Goal: Task Accomplishment & Management: Use online tool/utility

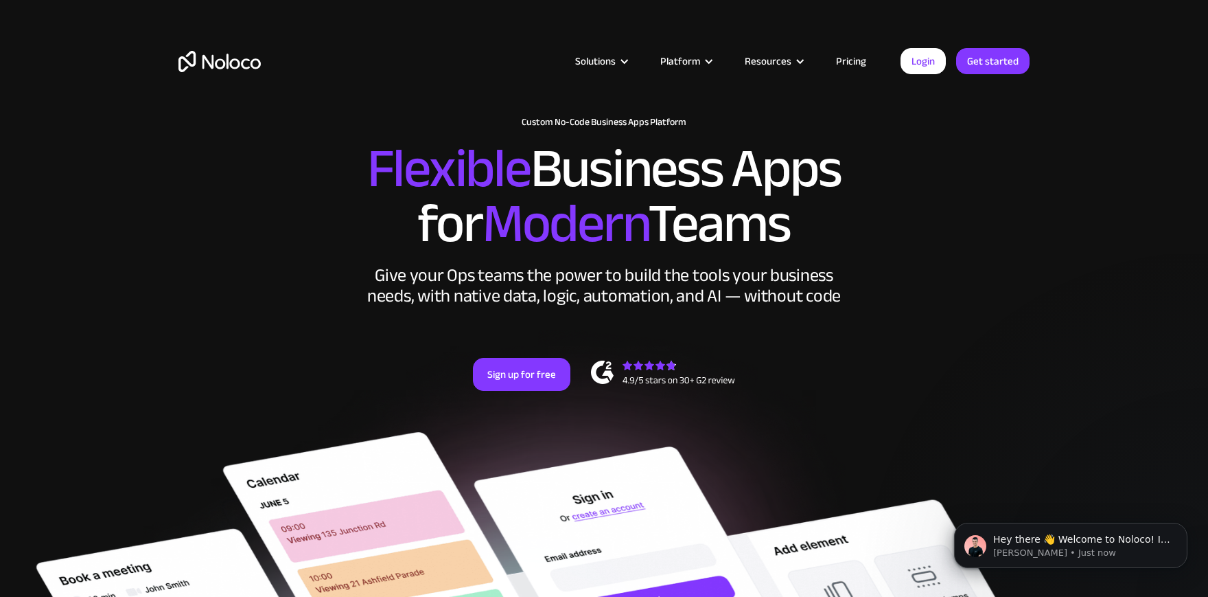
click at [844, 60] on link "Pricing" at bounding box center [851, 61] width 65 height 18
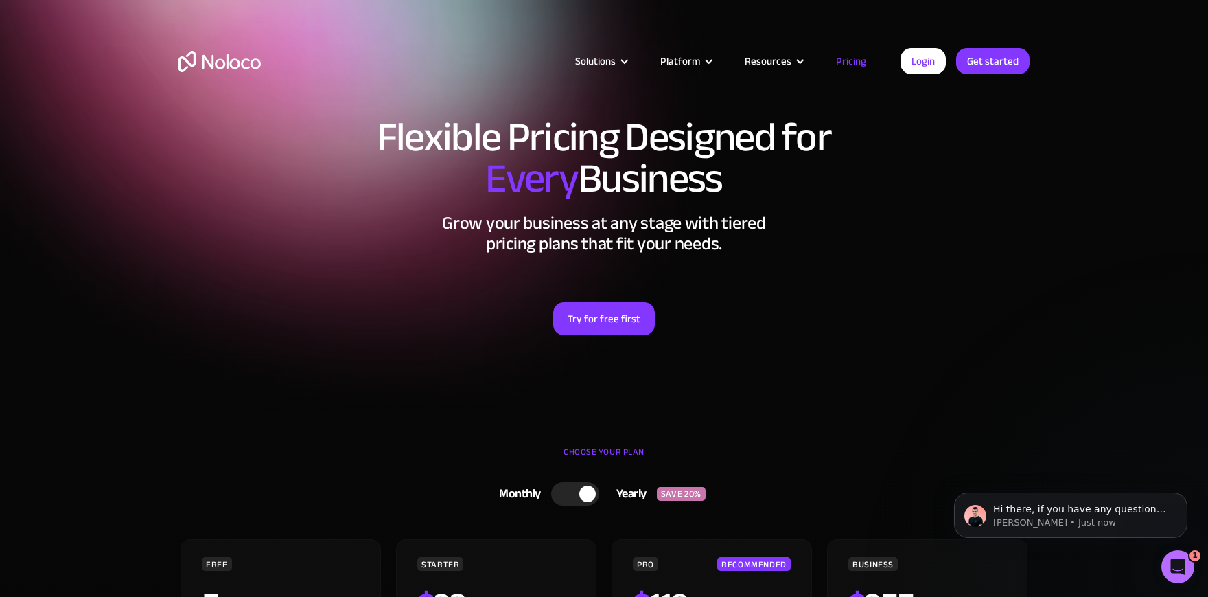
click at [227, 67] on img "home" at bounding box center [219, 61] width 82 height 21
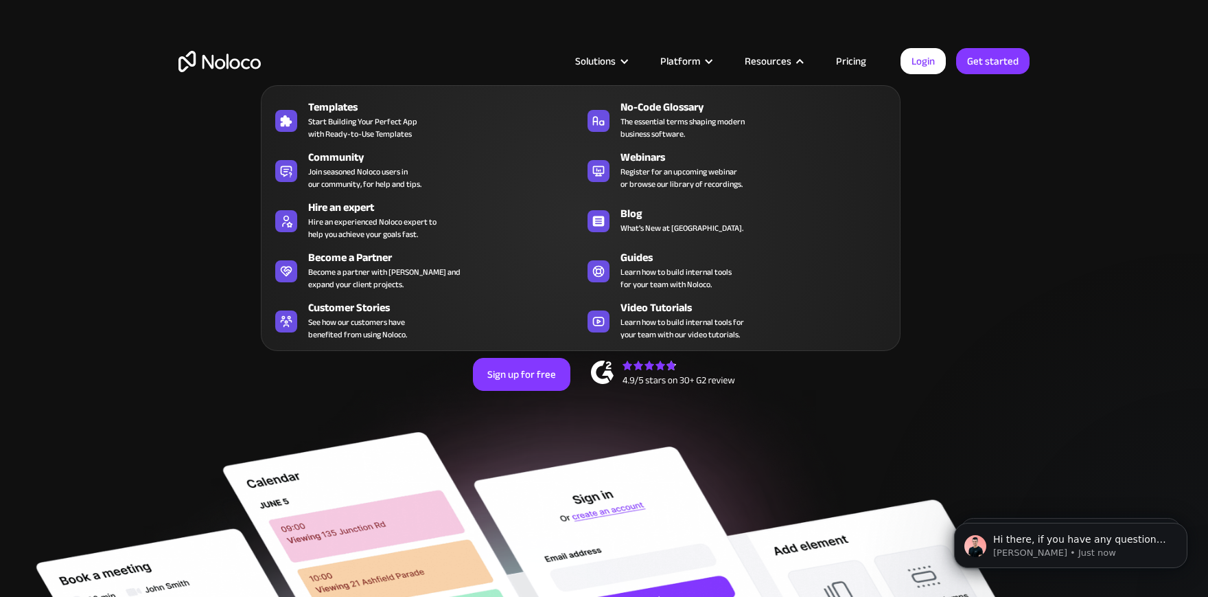
click at [714, 60] on div at bounding box center [709, 61] width 10 height 10
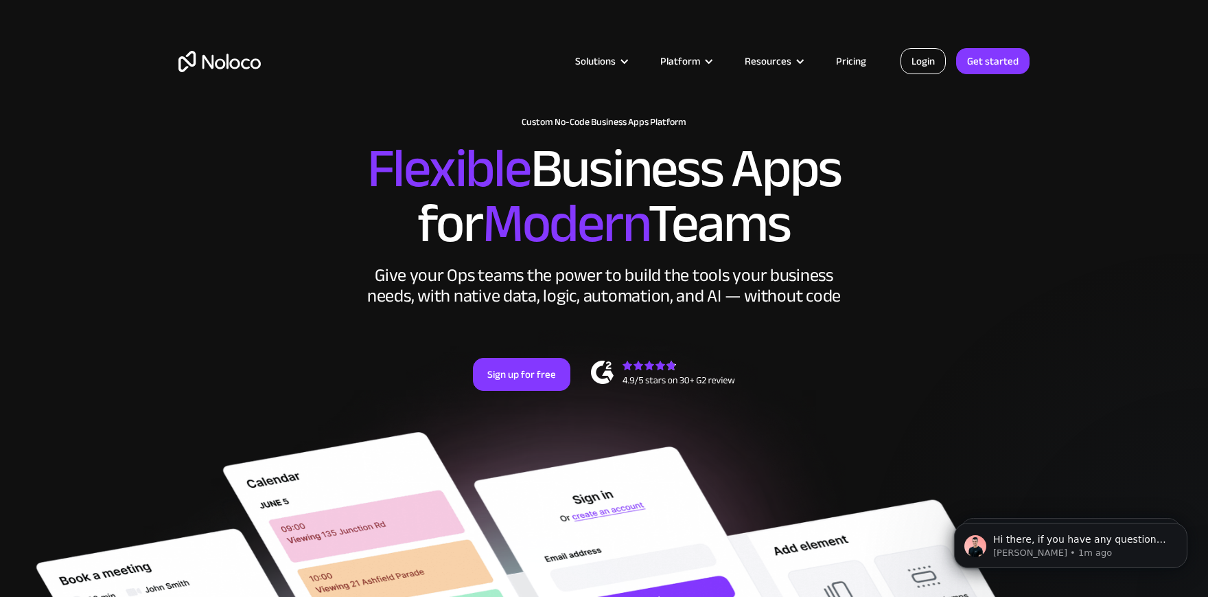
click at [936, 68] on link "Login" at bounding box center [923, 61] width 45 height 26
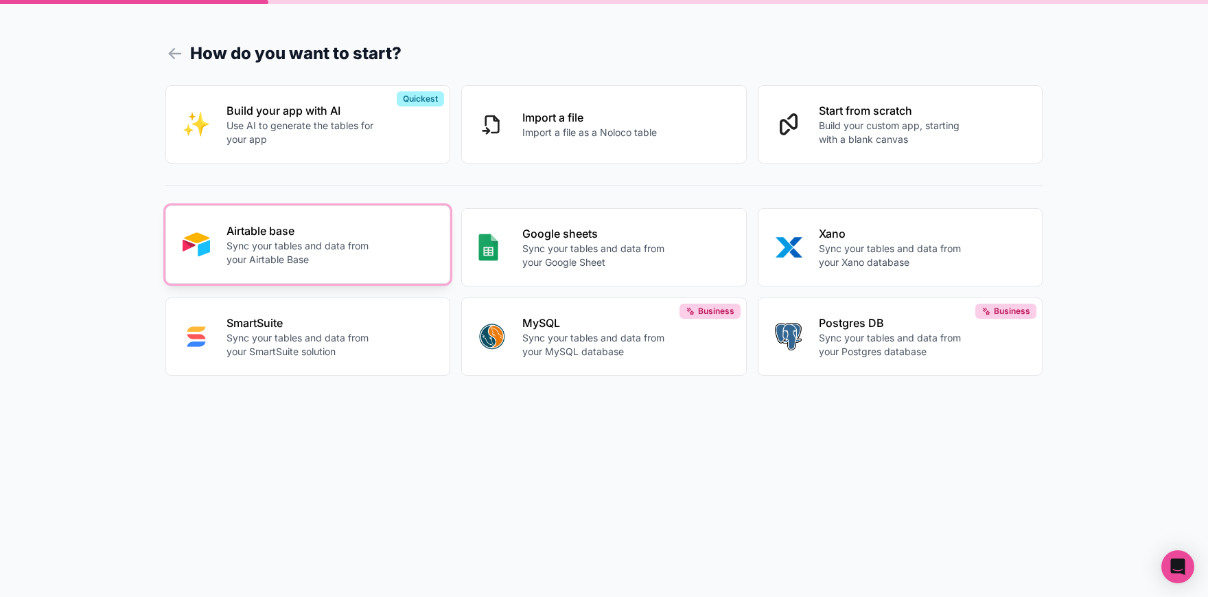
click at [277, 271] on button "Airtable base Sync your tables and data from your Airtable Base" at bounding box center [308, 244] width 286 height 78
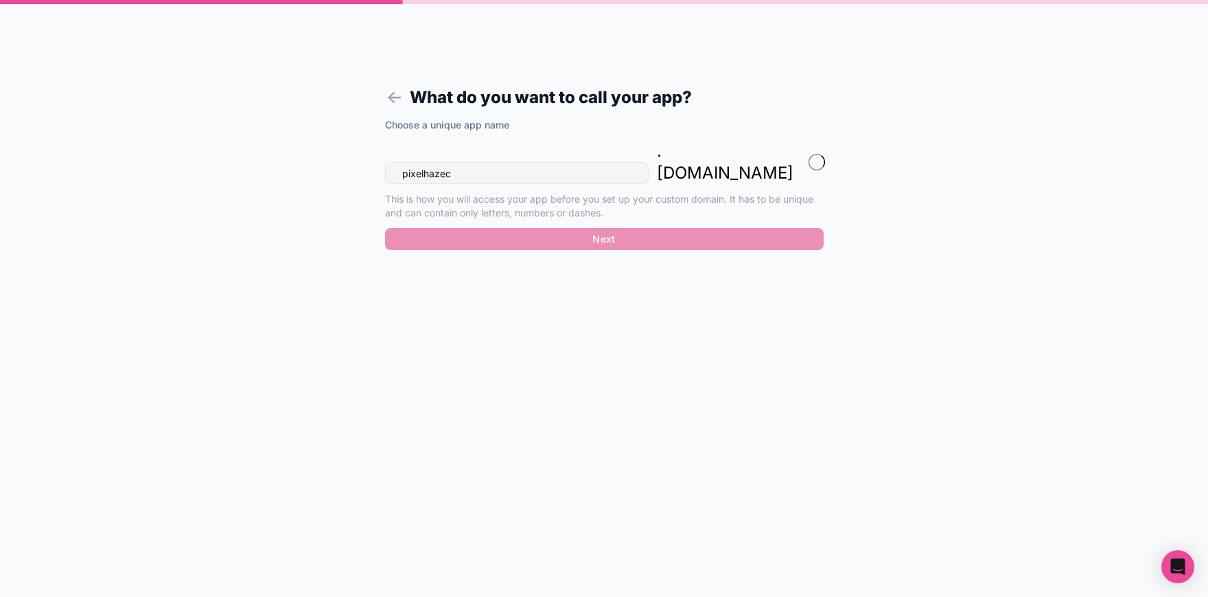
type input "pixelhaze"
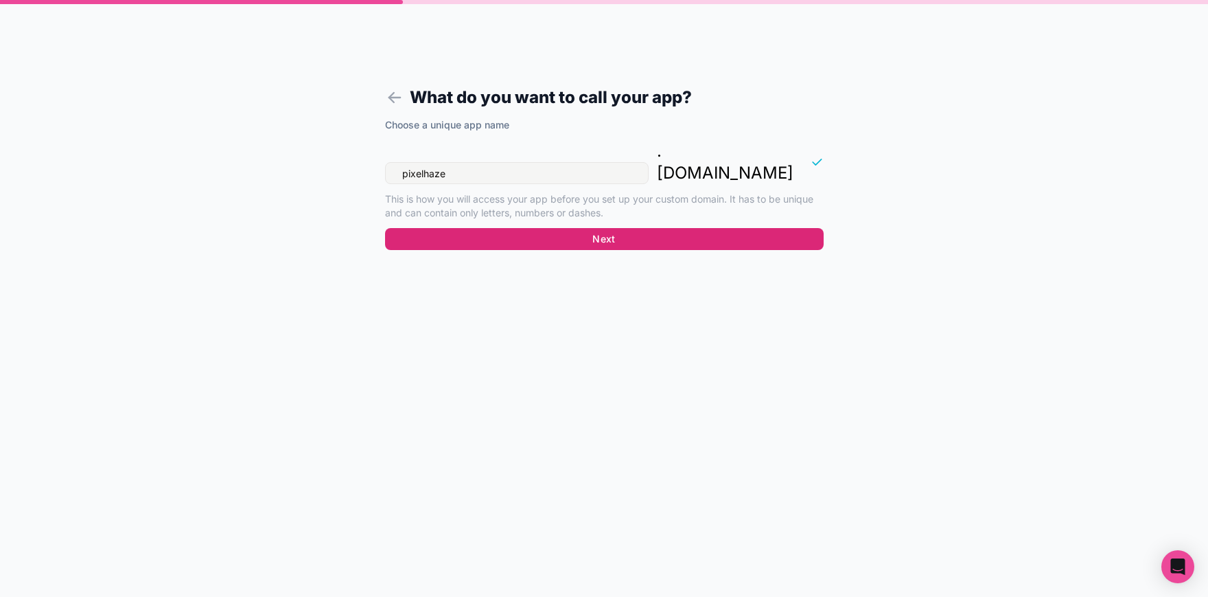
click at [568, 228] on button "Next" at bounding box center [604, 239] width 439 height 22
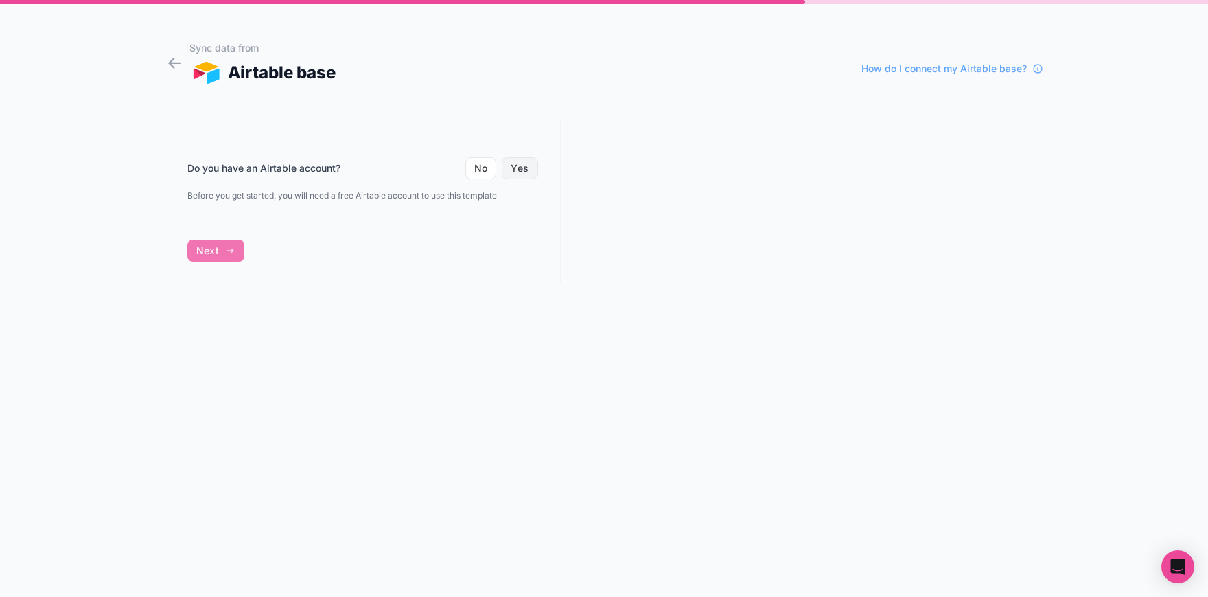
click at [519, 172] on button "Yes" at bounding box center [520, 168] width 36 height 22
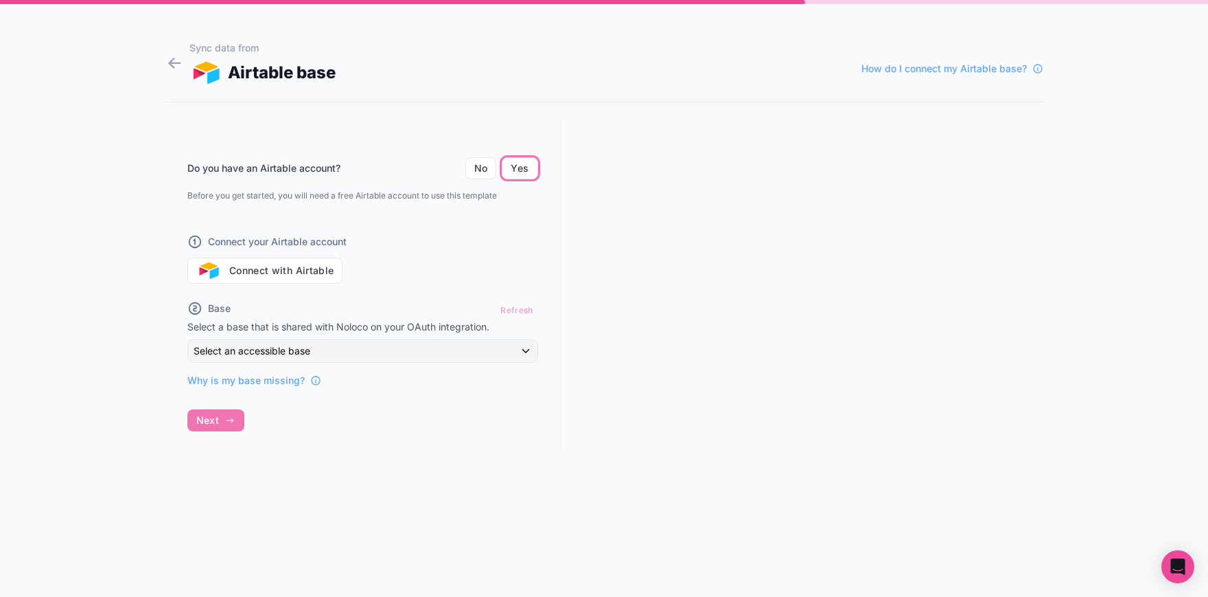
click at [299, 256] on div "Connect your Airtable account Connect with Airtable" at bounding box center [362, 251] width 351 height 66
click at [299, 264] on button "Connect with Airtable" at bounding box center [265, 270] width 156 height 26
click at [190, 417] on div "Do you have an Airtable account? No Yes Before you get started, you will need a…" at bounding box center [362, 286] width 395 height 334
click at [275, 279] on button "Connect with Airtable" at bounding box center [265, 270] width 156 height 26
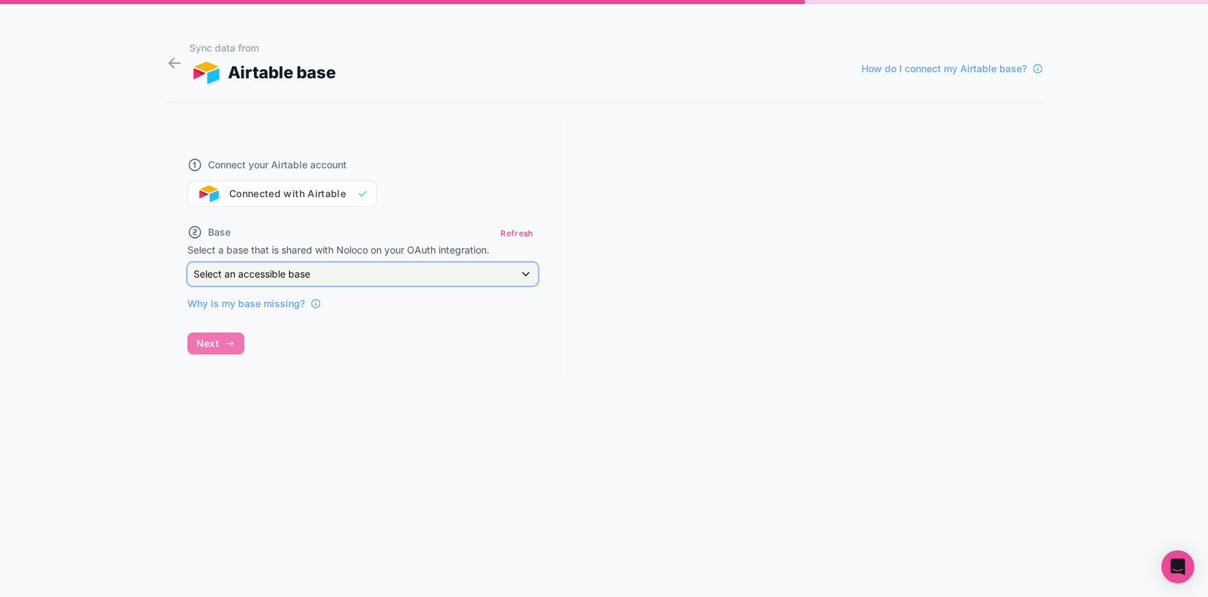
click at [389, 284] on div "Select an accessible base" at bounding box center [362, 274] width 349 height 22
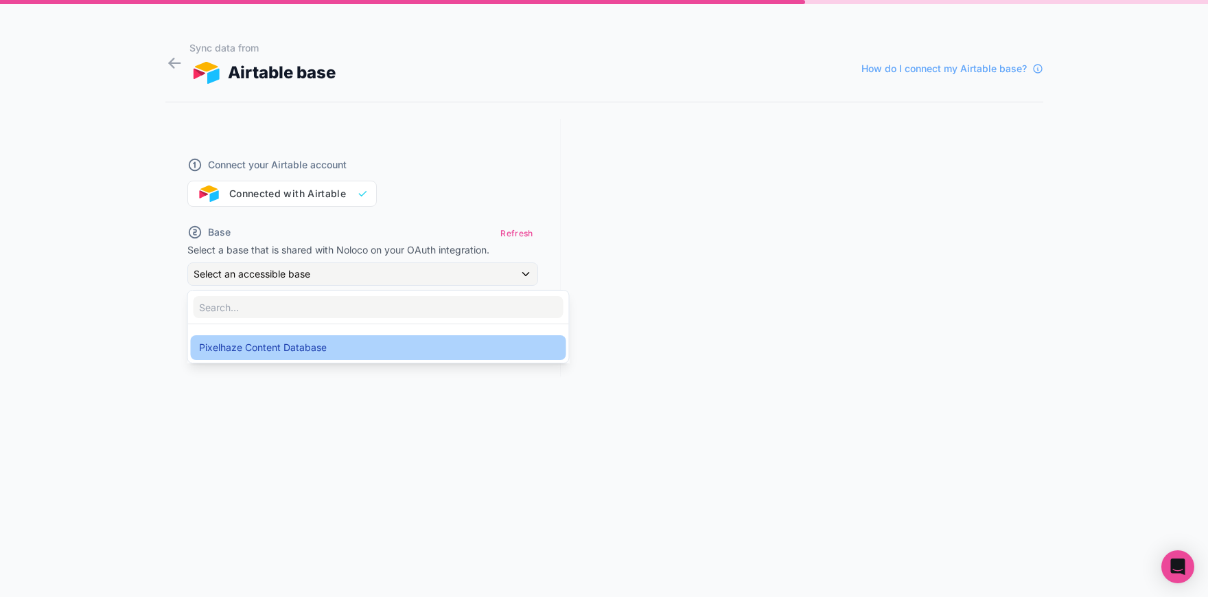
click at [382, 347] on div "Pixelhaze Content Database" at bounding box center [378, 347] width 359 height 16
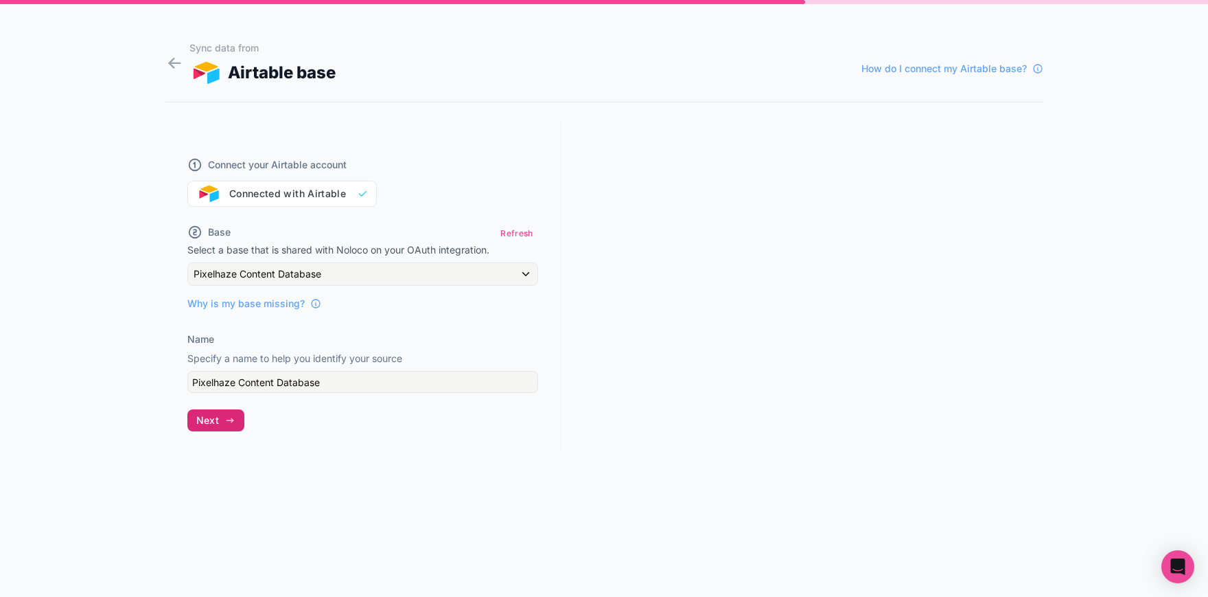
click at [221, 425] on button "Next" at bounding box center [215, 420] width 57 height 22
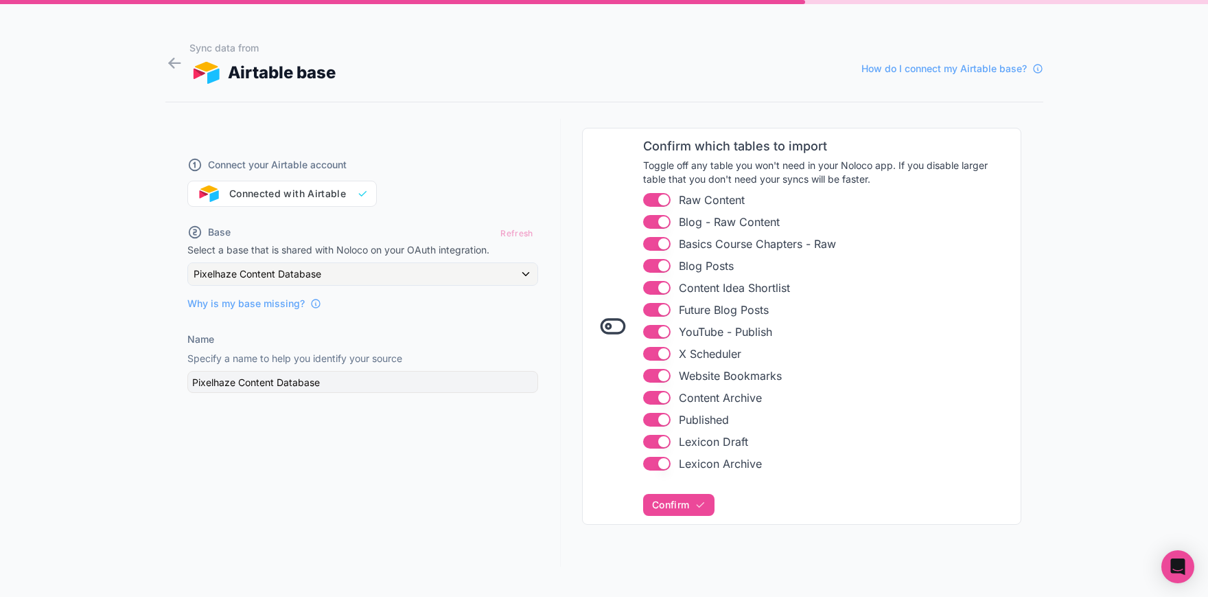
scroll to position [165, 0]
click at [663, 308] on button "Use setting" at bounding box center [656, 308] width 27 height 14
click at [658, 310] on button "Use setting" at bounding box center [656, 308] width 27 height 14
click at [698, 505] on icon "button" at bounding box center [700, 503] width 11 height 11
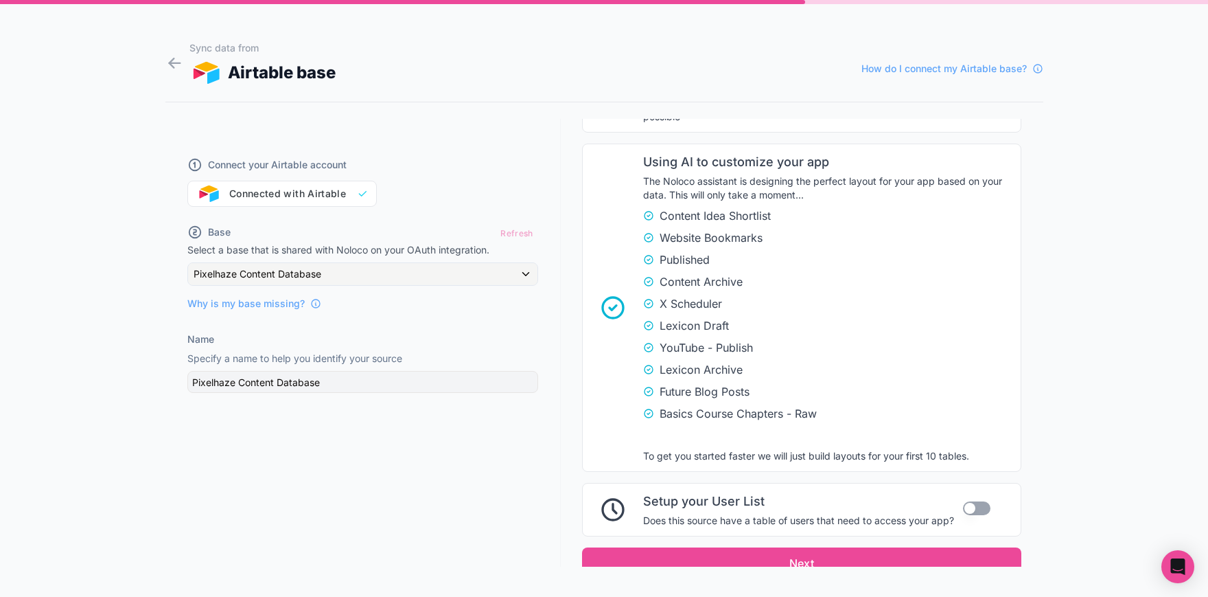
scroll to position [755, 0]
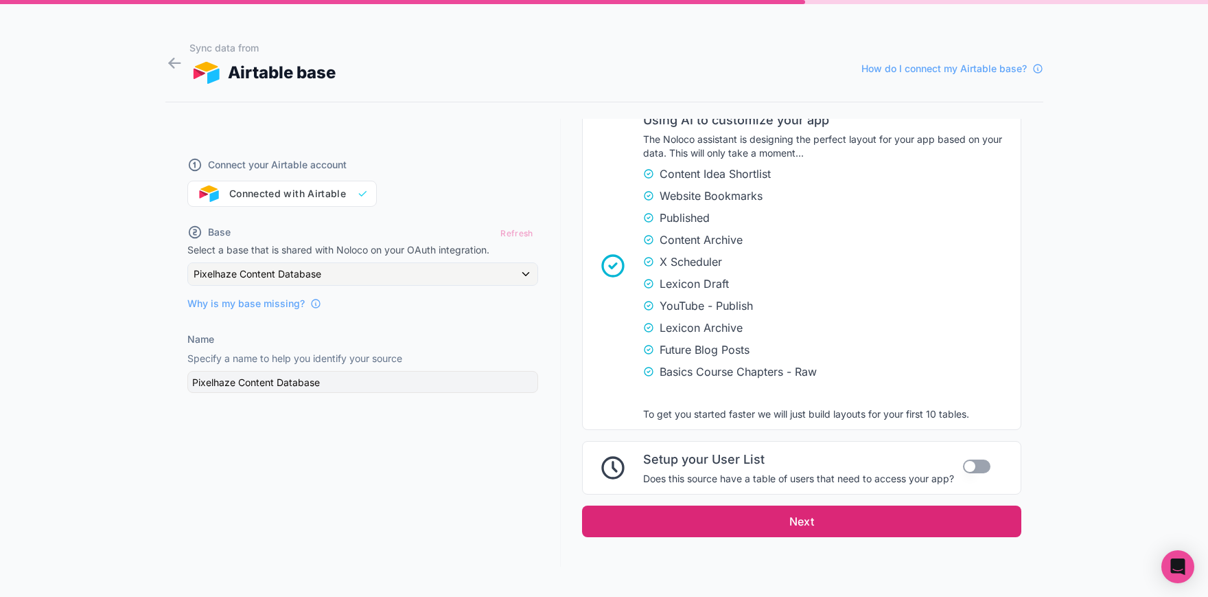
click at [947, 517] on button "Next" at bounding box center [801, 521] width 439 height 32
